Goal: Task Accomplishment & Management: Manage account settings

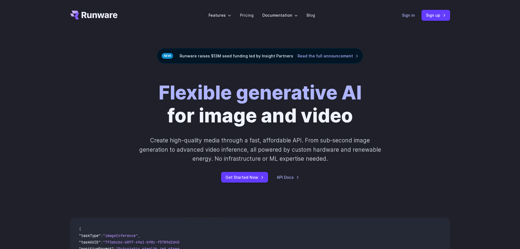
click at [411, 15] on link "Sign in" at bounding box center [408, 15] width 13 height 6
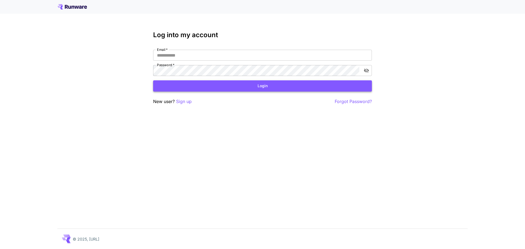
type input "**********"
click at [219, 84] on button "Login" at bounding box center [262, 85] width 219 height 11
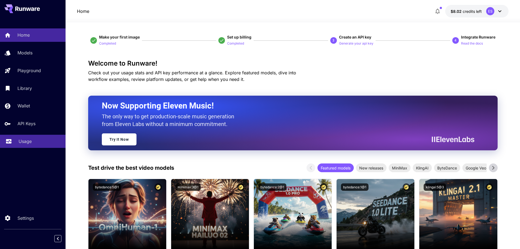
click at [20, 139] on p "Usage" at bounding box center [25, 141] width 13 height 7
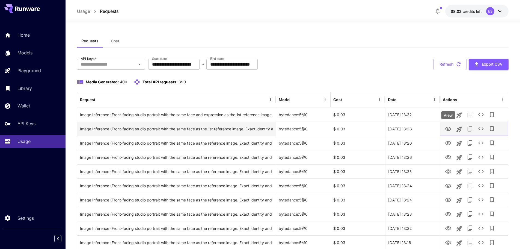
click at [447, 131] on icon "View" at bounding box center [448, 129] width 7 height 7
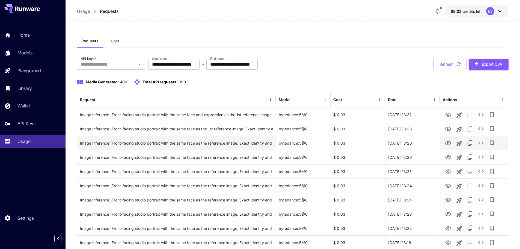
click at [447, 144] on icon "View" at bounding box center [449, 143] width 6 height 4
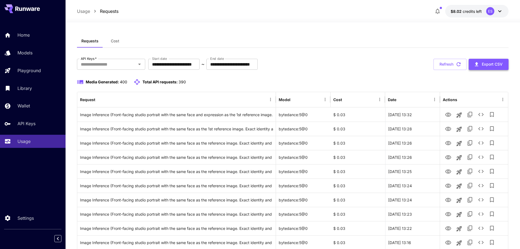
click at [485, 67] on button "Export CSV" at bounding box center [489, 64] width 40 height 11
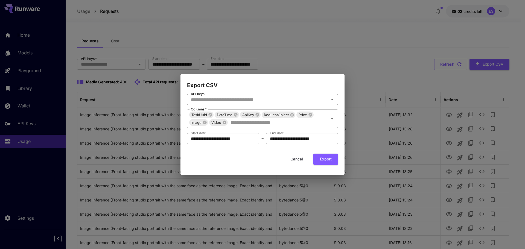
click at [235, 102] on input "API Keys" at bounding box center [258, 100] width 139 height 8
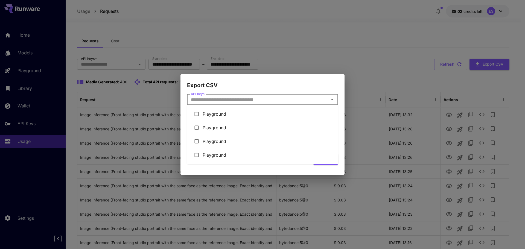
click at [234, 89] on h2 "Export CSV" at bounding box center [262, 81] width 164 height 15
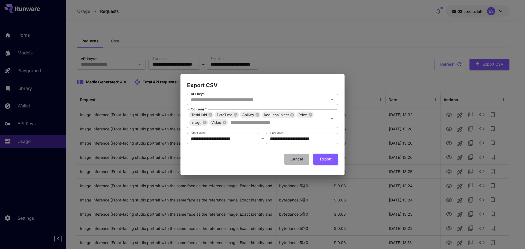
click at [294, 155] on button "Cancel" at bounding box center [296, 159] width 25 height 11
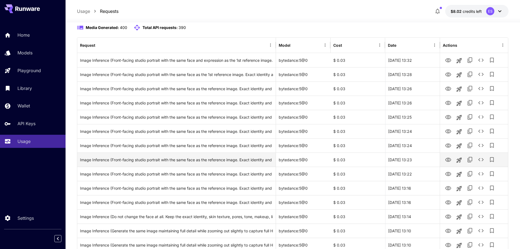
scroll to position [55, 0]
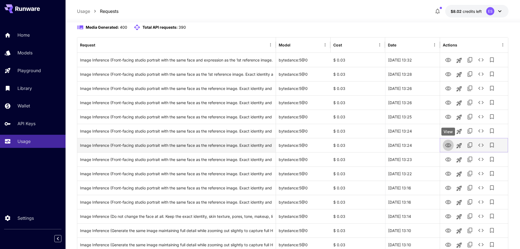
click at [449, 145] on icon "View" at bounding box center [449, 145] width 6 height 4
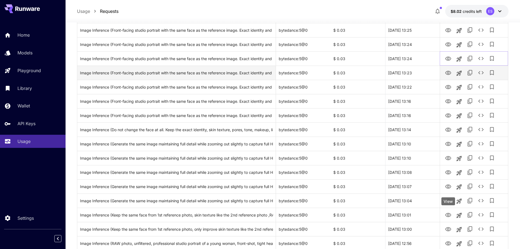
scroll to position [273, 0]
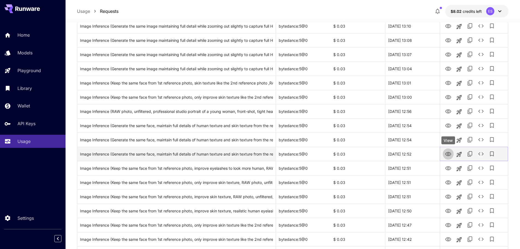
click at [449, 152] on icon "View" at bounding box center [449, 154] width 6 height 4
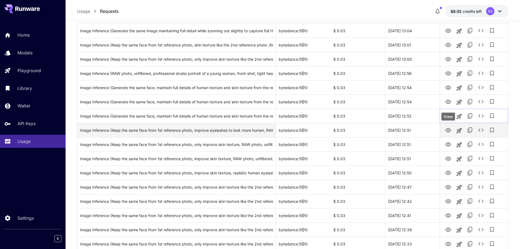
scroll to position [355, 0]
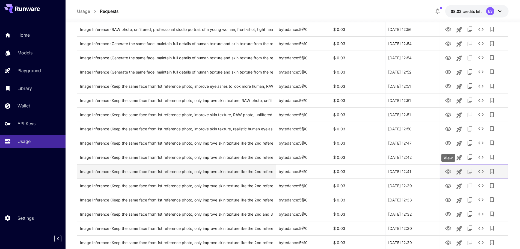
click at [450, 169] on icon "View" at bounding box center [448, 171] width 7 height 7
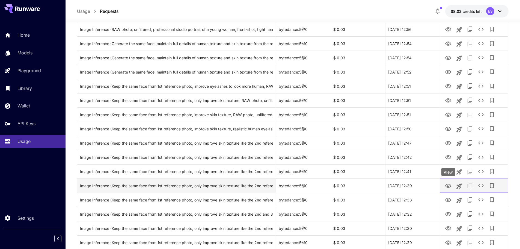
click at [449, 183] on icon "View" at bounding box center [448, 186] width 7 height 7
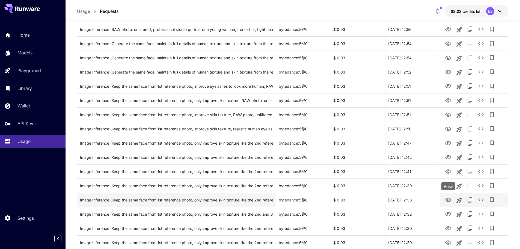
click at [451, 200] on icon "View" at bounding box center [449, 200] width 6 height 4
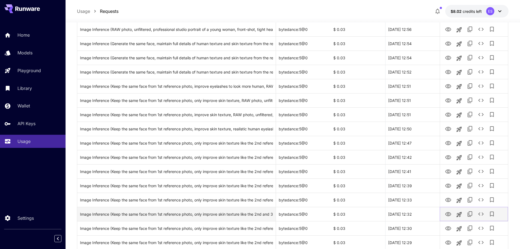
click at [448, 211] on icon "View" at bounding box center [448, 214] width 7 height 7
